Goal: Information Seeking & Learning: Learn about a topic

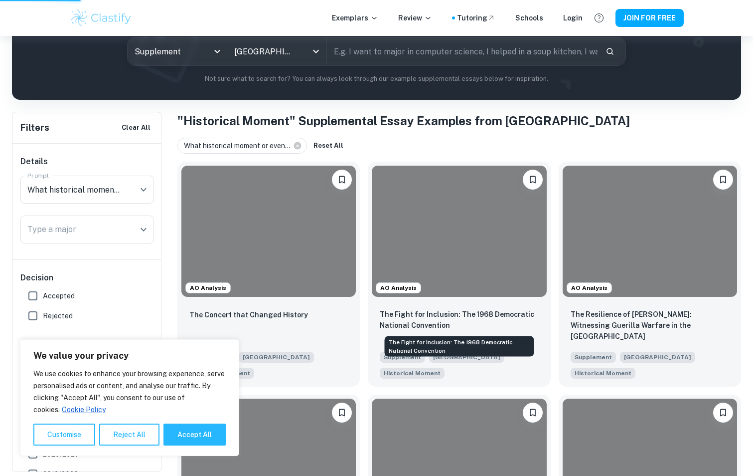
scroll to position [125, 0]
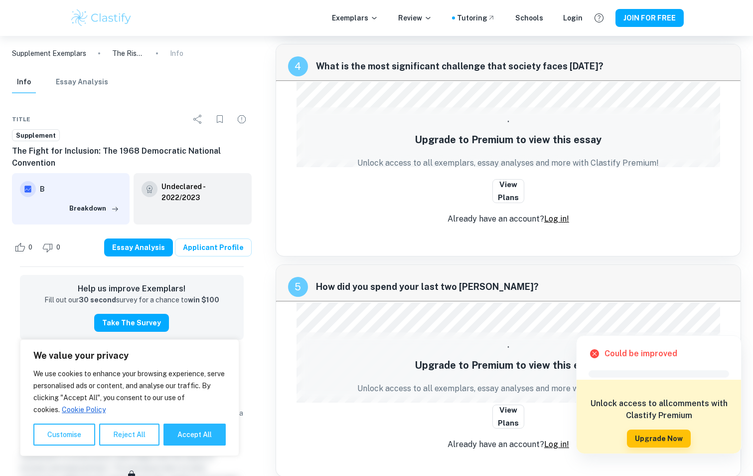
scroll to position [1168, 0]
